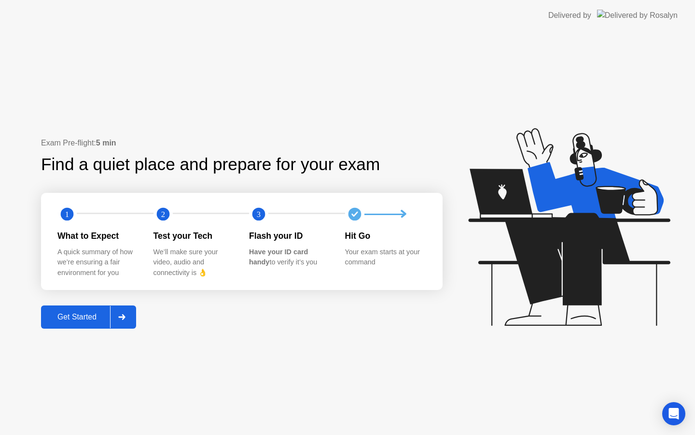
click at [85, 317] on div "Get Started" at bounding box center [77, 316] width 66 height 9
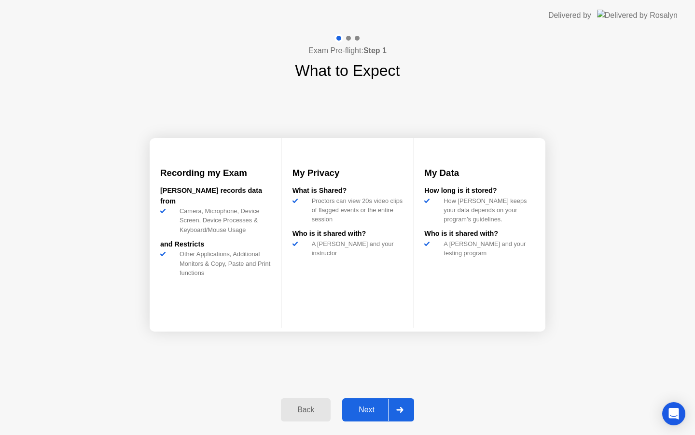
click at [378, 411] on div "Next" at bounding box center [366, 409] width 43 height 9
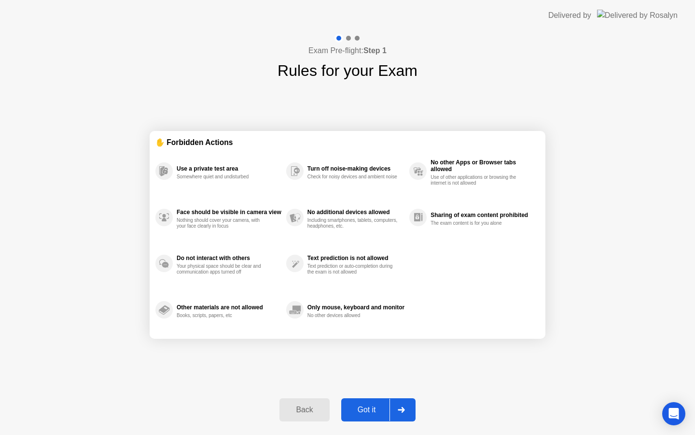
click at [378, 410] on div "Got it" at bounding box center [366, 409] width 45 height 9
select select "**********"
select select "*******"
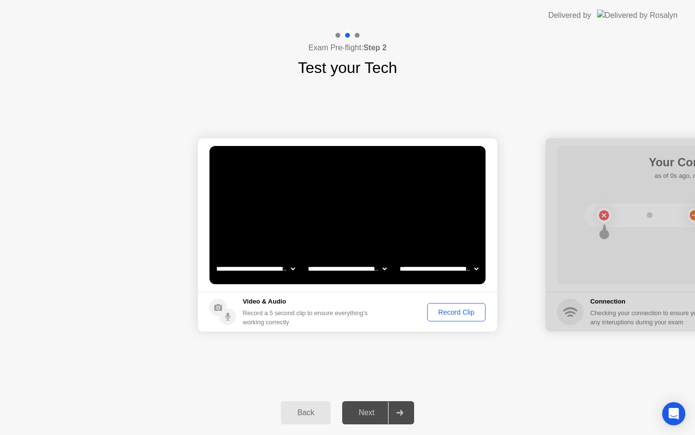
click at [466, 310] on div "Record Clip" at bounding box center [457, 312] width 52 height 8
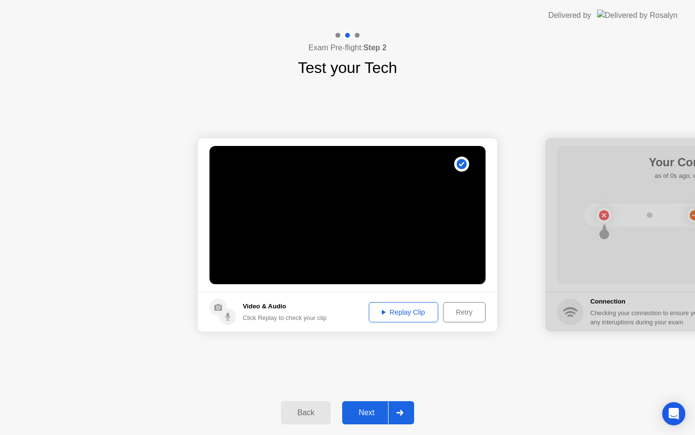
click at [449, 309] on div "Retry" at bounding box center [465, 312] width 36 height 8
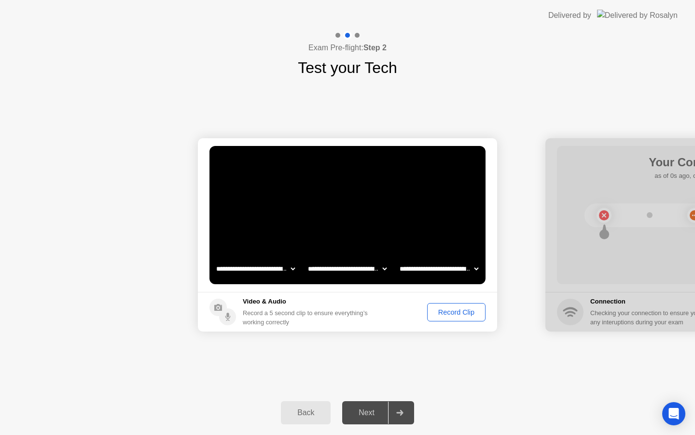
click at [446, 311] on div "Record Clip" at bounding box center [457, 312] width 52 height 8
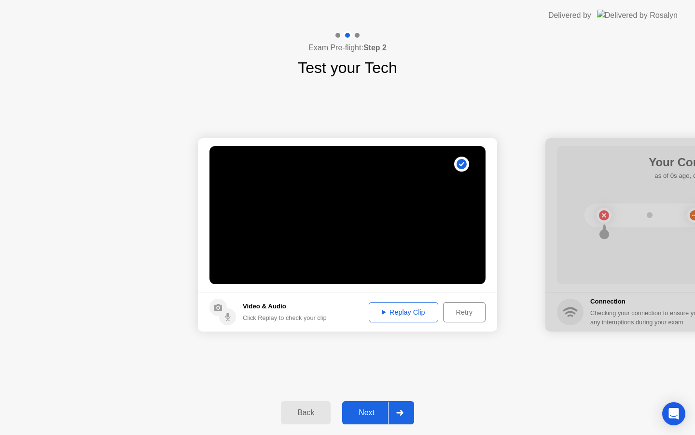
click at [413, 305] on button "Replay Clip" at bounding box center [404, 312] width 70 height 20
click at [375, 415] on div "Next" at bounding box center [366, 412] width 43 height 9
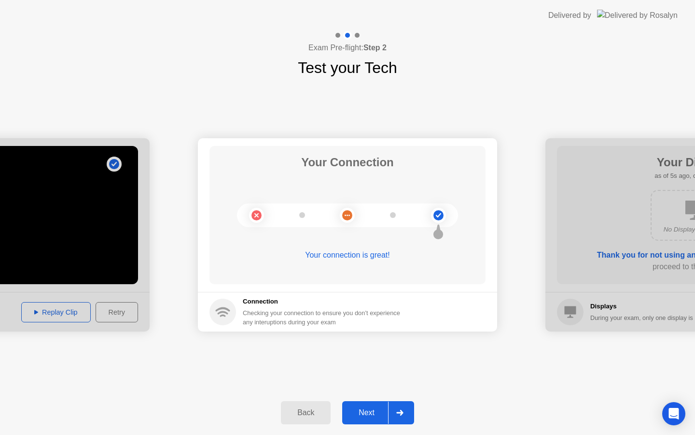
click at [368, 401] on button "Next" at bounding box center [378, 412] width 72 height 23
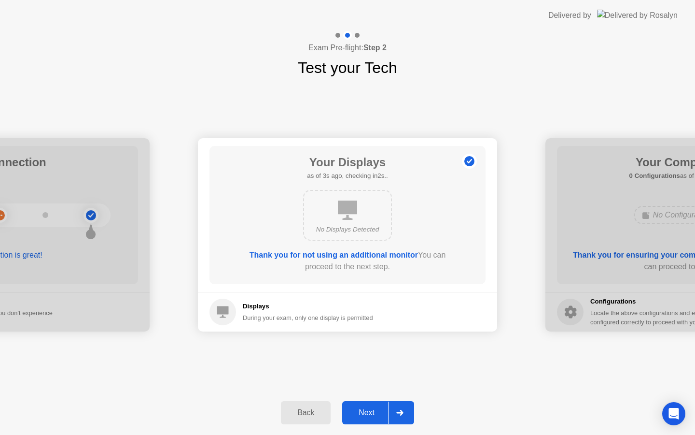
click at [379, 416] on div "Next" at bounding box center [366, 412] width 43 height 9
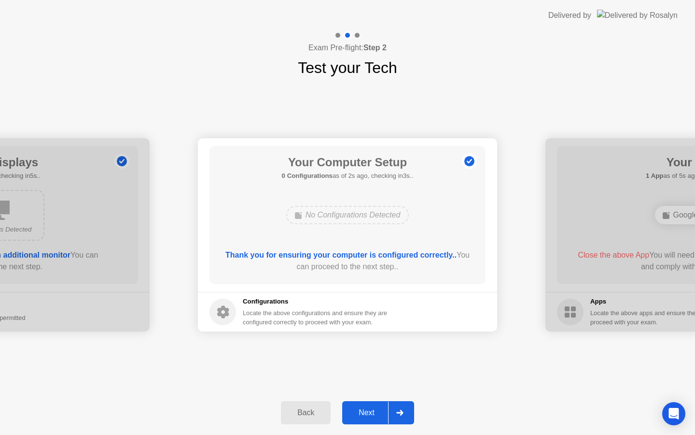
click at [373, 410] on div "Next" at bounding box center [366, 412] width 43 height 9
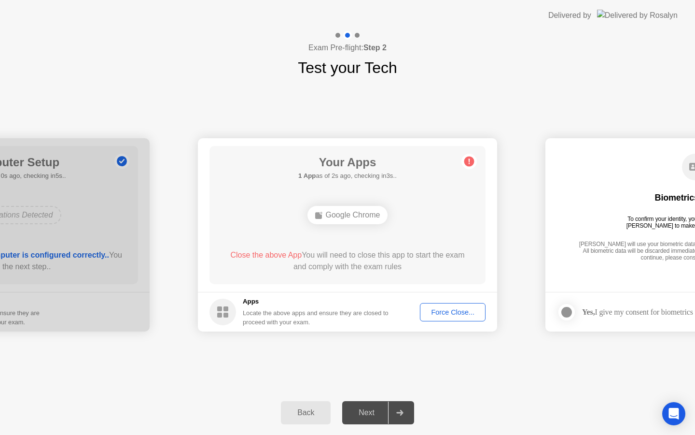
click at [453, 308] on div "Force Close..." at bounding box center [453, 312] width 59 height 8
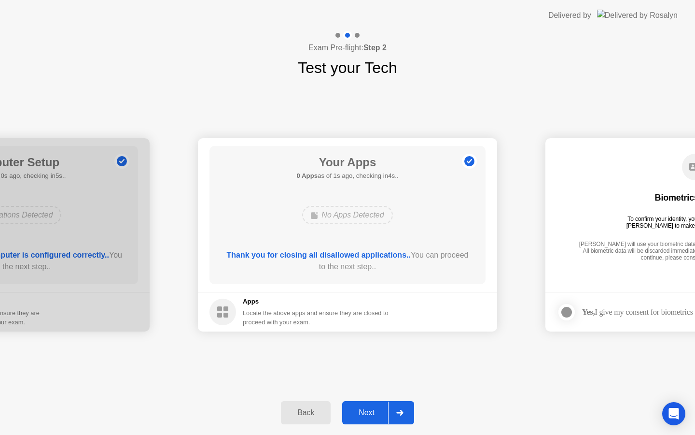
click at [373, 411] on div "Next" at bounding box center [366, 412] width 43 height 9
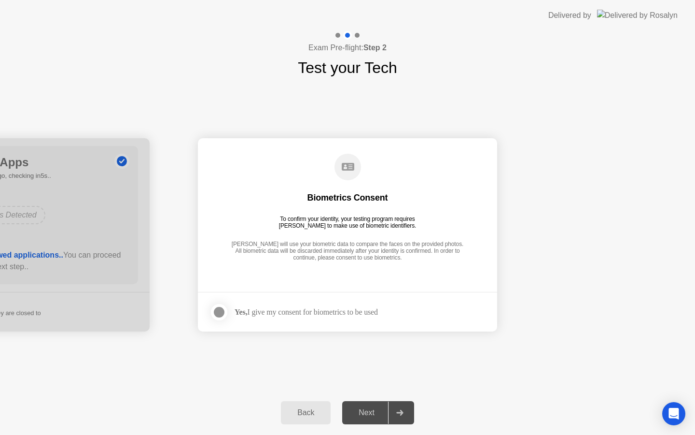
click at [373, 411] on div "Next" at bounding box center [366, 412] width 43 height 9
click at [335, 217] on div "To confirm your identity, your testing program requires [PERSON_NAME] to make u…" at bounding box center [347, 222] width 145 height 14
click at [227, 309] on label at bounding box center [222, 311] width 25 height 19
click at [363, 408] on div "Next" at bounding box center [366, 412] width 43 height 9
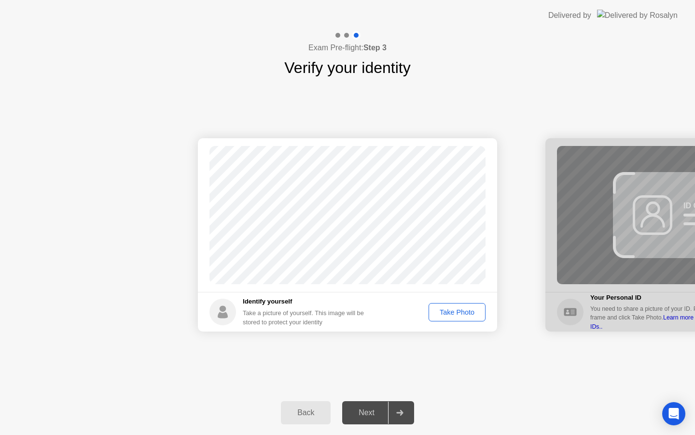
click at [458, 311] on div "Take Photo" at bounding box center [457, 312] width 50 height 8
click at [377, 415] on div "Next" at bounding box center [366, 412] width 43 height 9
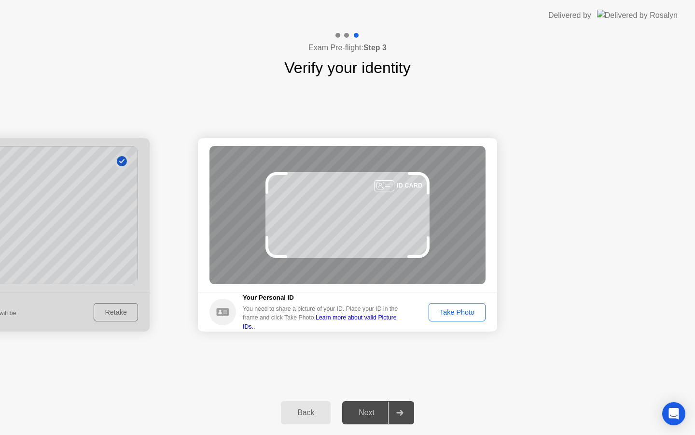
click at [438, 306] on button "Take Photo" at bounding box center [457, 312] width 57 height 18
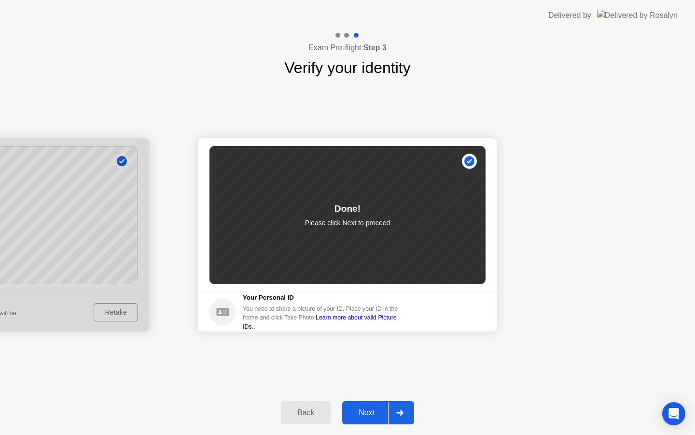
click at [375, 415] on div "Next" at bounding box center [366, 412] width 43 height 9
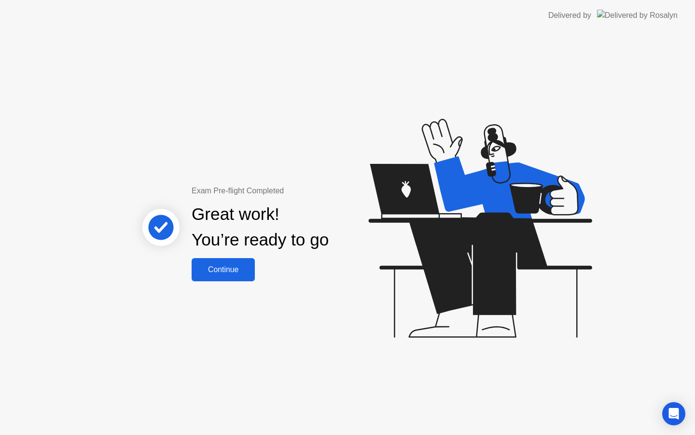
click at [217, 262] on button "Continue" at bounding box center [223, 269] width 63 height 23
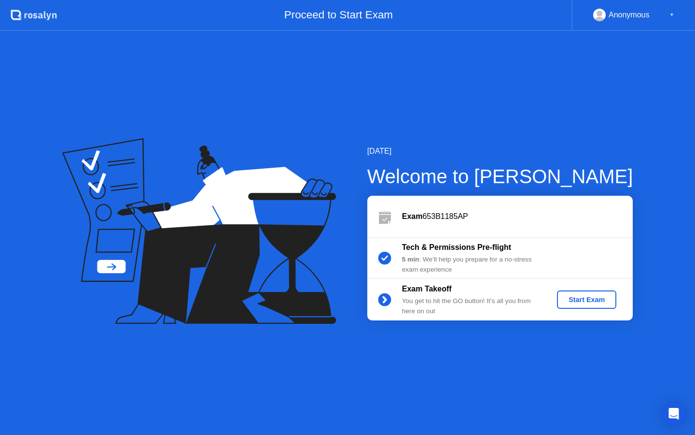
click at [604, 302] on div "Start Exam" at bounding box center [587, 300] width 52 height 8
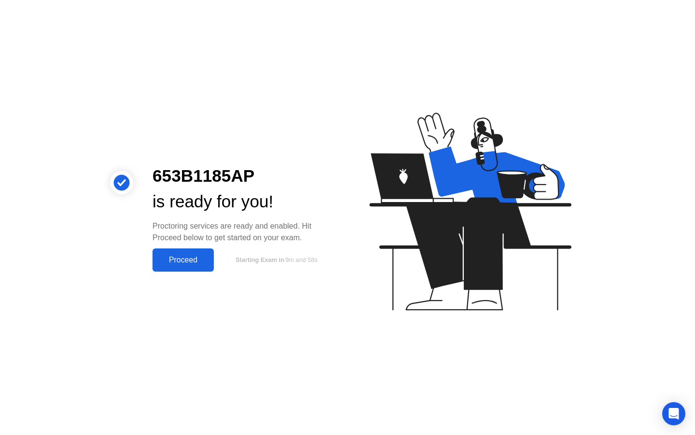
click at [198, 263] on div "Proceed" at bounding box center [184, 259] width 56 height 9
